Goal: Transaction & Acquisition: Purchase product/service

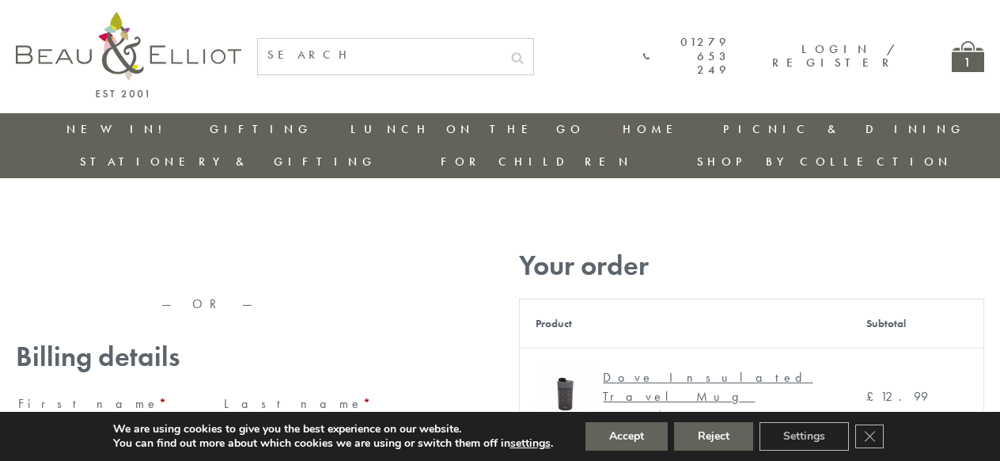
type input "[EMAIL_ADDRESS][DOMAIN_NAME]"
type input "Maria"
type input "Williams"
type input "23, Scottsdale, Happytown"
type input "London"
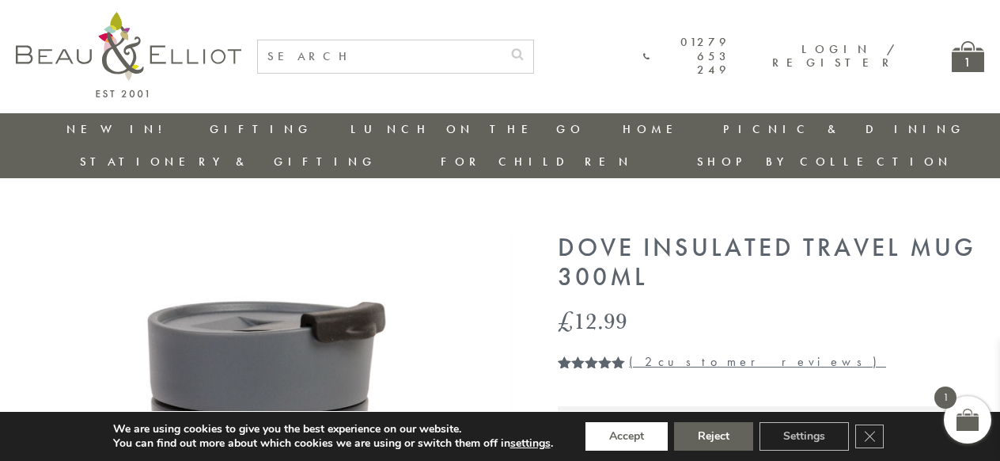
click at [628, 436] on button "Accept" at bounding box center [627, 436] width 82 height 28
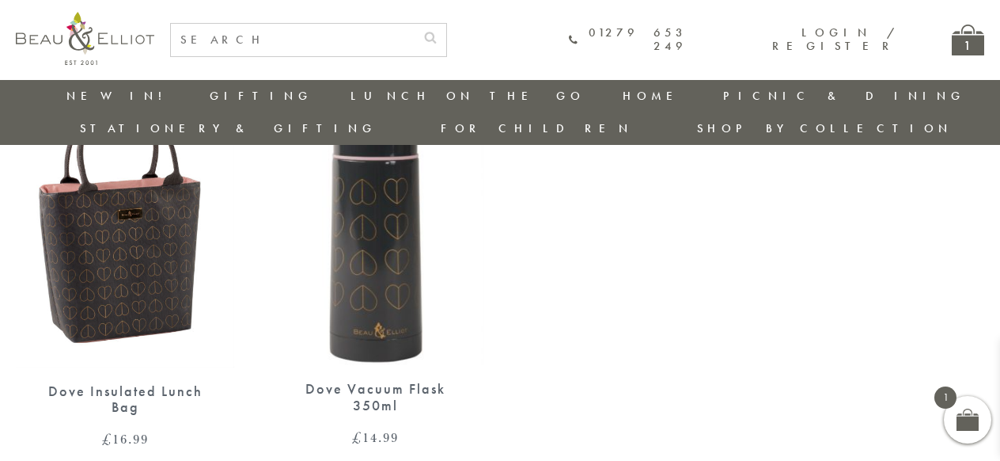
scroll to position [1196, 0]
